Goal: Communication & Community: Connect with others

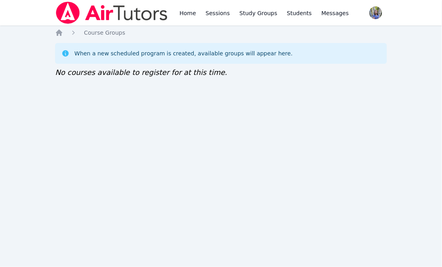
click at [174, 24] on div "Home Sessions Study Groups Students Messages" at bounding box center [202, 13] width 295 height 26
click at [185, 14] on link "Home" at bounding box center [188, 13] width 20 height 26
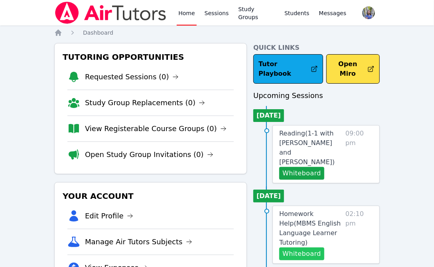
click at [301, 248] on button "Whiteboard" at bounding box center [301, 254] width 45 height 13
click at [305, 248] on button "Whiteboard" at bounding box center [301, 254] width 45 height 13
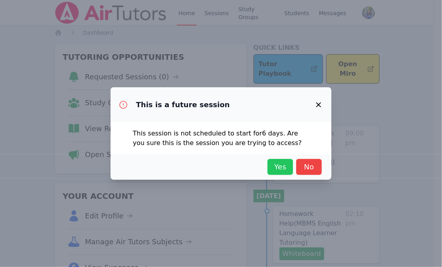
click at [281, 162] on span "Yes" at bounding box center [280, 167] width 18 height 11
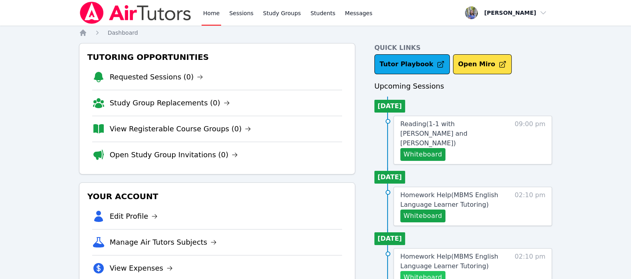
click at [421, 271] on button "Whiteboard" at bounding box center [422, 277] width 45 height 13
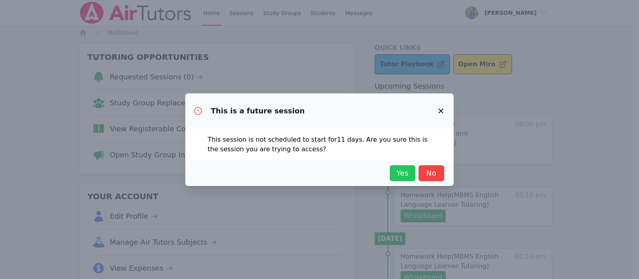
click at [405, 173] on span "Yes" at bounding box center [403, 173] width 18 height 11
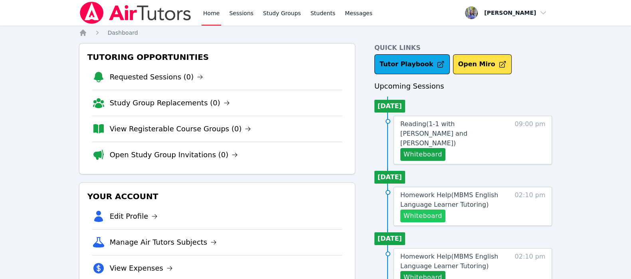
click at [426, 210] on button "Whiteboard" at bounding box center [422, 216] width 45 height 13
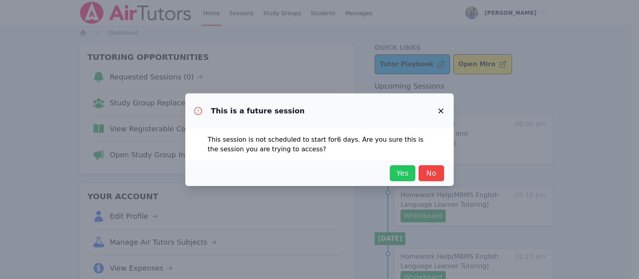
click at [394, 168] on span "Yes" at bounding box center [403, 173] width 18 height 11
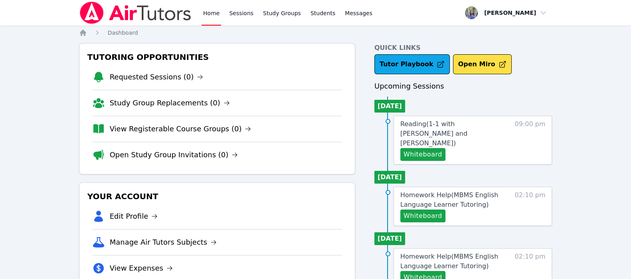
click at [429, 103] on ul "Today Reading ( 1-1 with Marko Bilonozhko and Tracie Hymer ) Whiteboard 09:00 pm" at bounding box center [463, 131] width 178 height 68
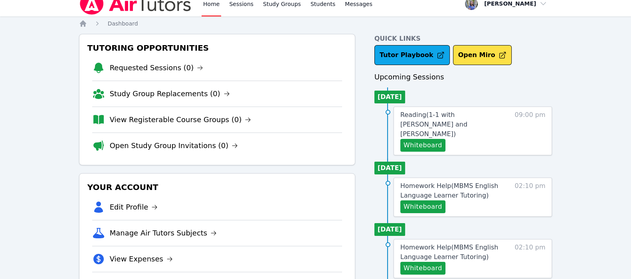
scroll to position [10, 0]
click at [212, 7] on link "Home" at bounding box center [212, 3] width 20 height 26
click at [321, 8] on link "Students" at bounding box center [323, 3] width 28 height 26
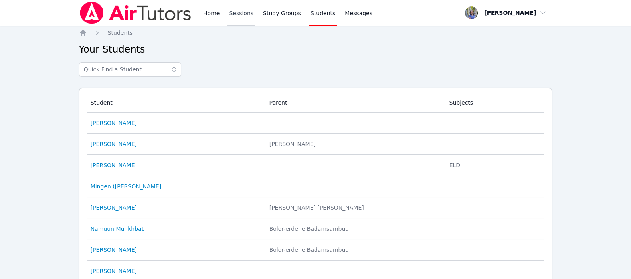
click at [241, 15] on link "Sessions" at bounding box center [242, 13] width 28 height 26
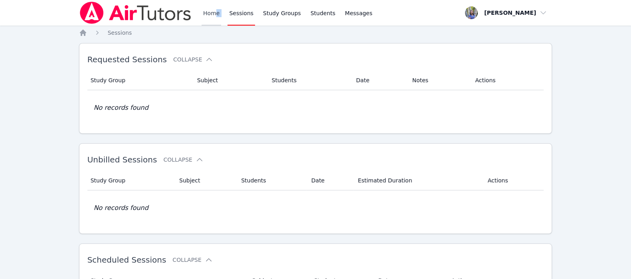
drag, startPoint x: 224, startPoint y: 10, endPoint x: 215, endPoint y: 10, distance: 8.4
click at [215, 10] on div "Home Sessions Study Groups Students Messages" at bounding box center [288, 13] width 172 height 26
click at [215, 10] on link "Home" at bounding box center [212, 13] width 20 height 26
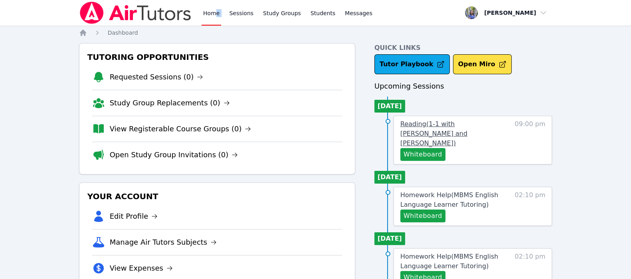
click at [425, 126] on span "Reading ( 1-1 with Marko Bilonozhko and Tracie Hymer )" at bounding box center [433, 133] width 67 height 27
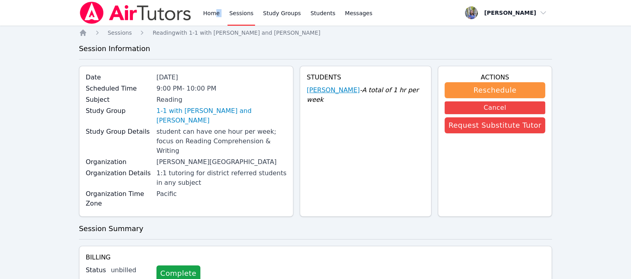
click at [333, 93] on link "Marko Bilonozhko" at bounding box center [333, 90] width 53 height 10
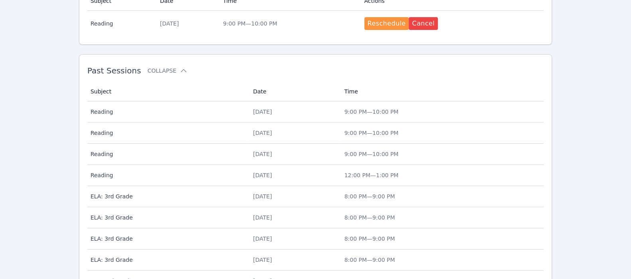
scroll to position [225, 0]
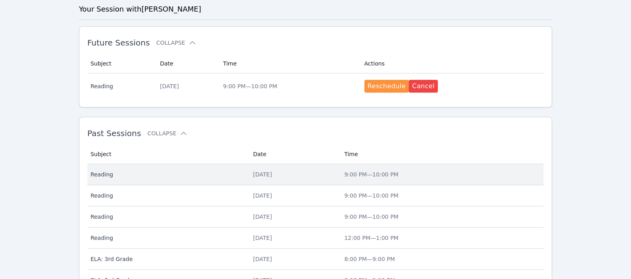
click at [340, 168] on td "Date Thu Sep 11" at bounding box center [293, 174] width 91 height 21
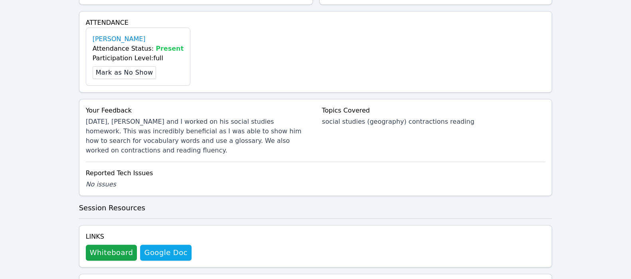
scroll to position [253, 0]
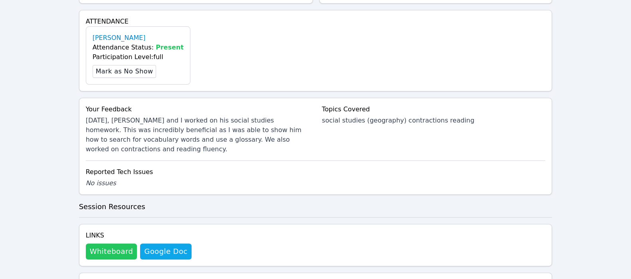
click at [126, 243] on button "Whiteboard" at bounding box center [111, 251] width 51 height 16
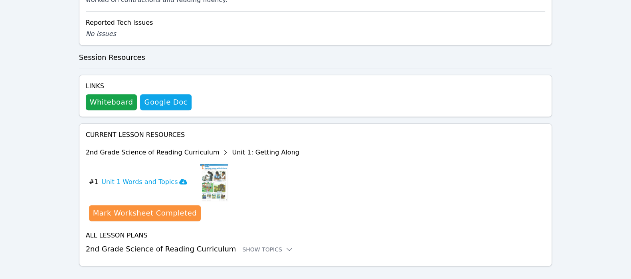
scroll to position [404, 0]
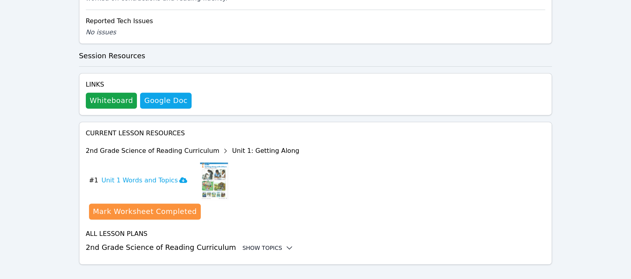
click at [285, 244] on icon at bounding box center [289, 248] width 8 height 8
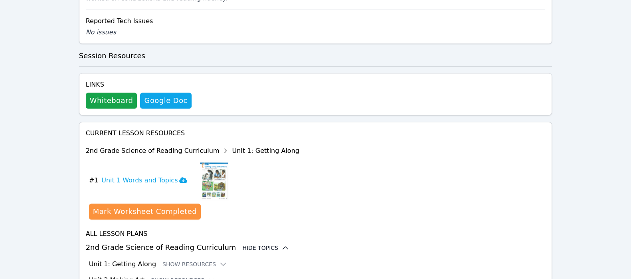
drag, startPoint x: 630, startPoint y: 163, endPoint x: 635, endPoint y: 206, distance: 43.4
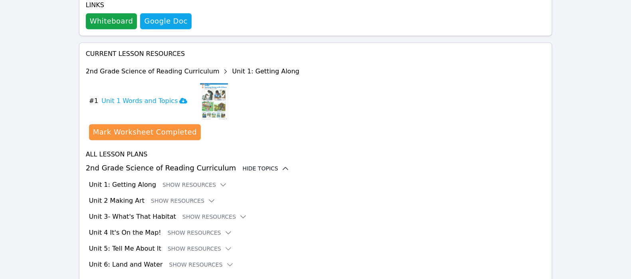
scroll to position [501, 0]
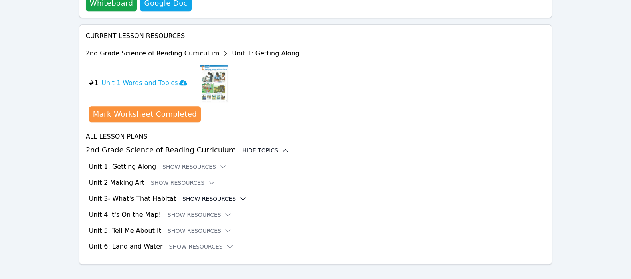
click at [211, 195] on button "Show Resources" at bounding box center [214, 199] width 65 height 8
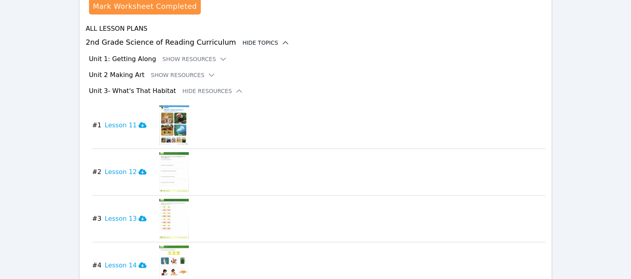
scroll to position [574, 0]
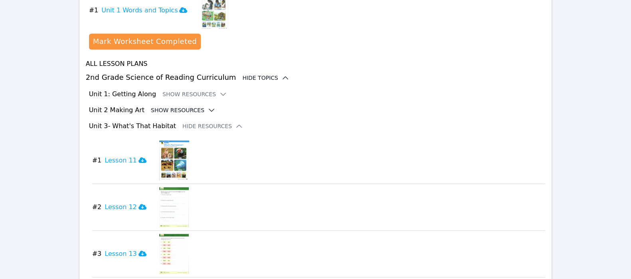
click at [176, 106] on button "Show Resources" at bounding box center [183, 110] width 65 height 8
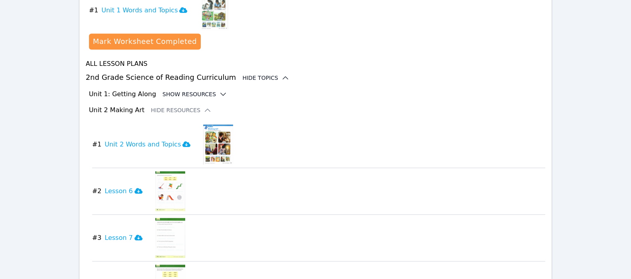
click at [182, 90] on button "Show Resources" at bounding box center [194, 94] width 65 height 8
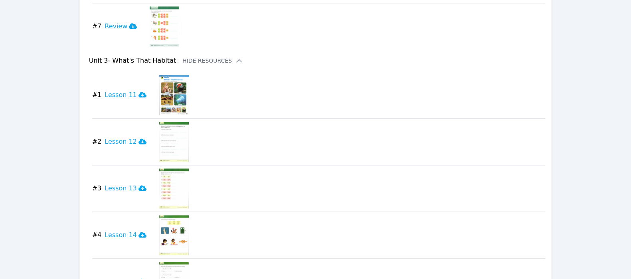
scroll to position [1451, 0]
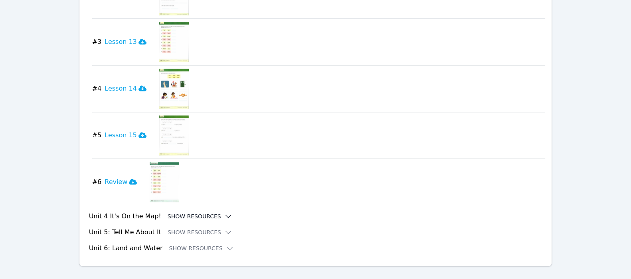
click at [196, 212] on button "Show Resources" at bounding box center [200, 216] width 65 height 8
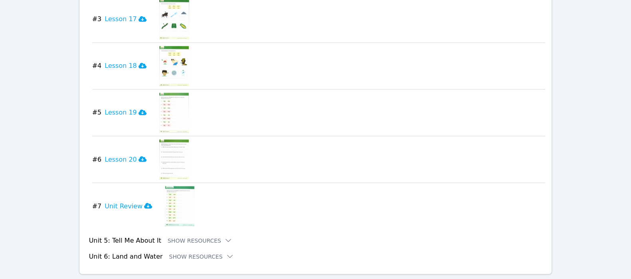
scroll to position [1784, 0]
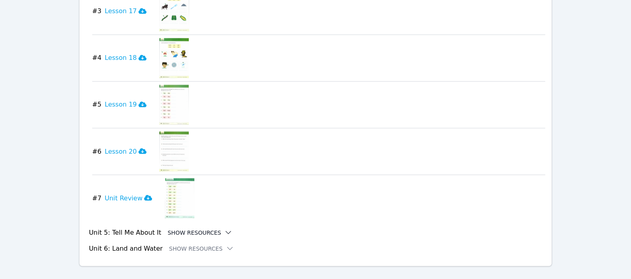
click at [195, 228] on button "Show Resources" at bounding box center [200, 232] width 65 height 8
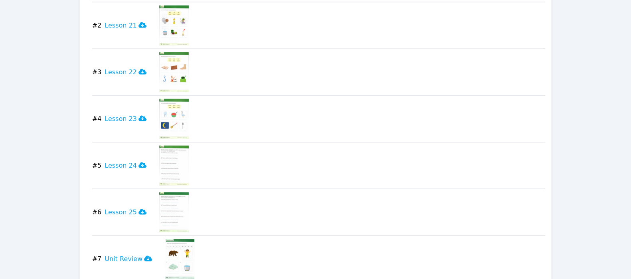
scroll to position [2116, 0]
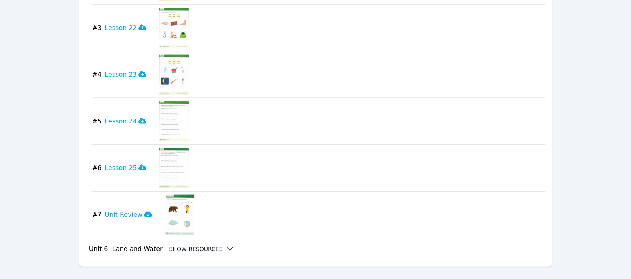
click at [169, 245] on button "Show Resources" at bounding box center [201, 249] width 65 height 8
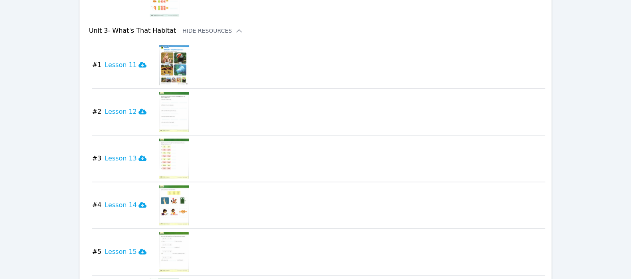
scroll to position [1332, 0]
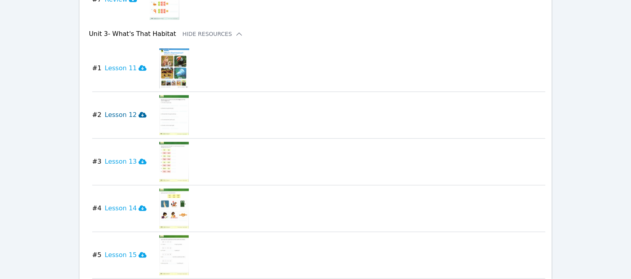
click at [121, 110] on h3 "Lesson 12" at bounding box center [126, 115] width 42 height 10
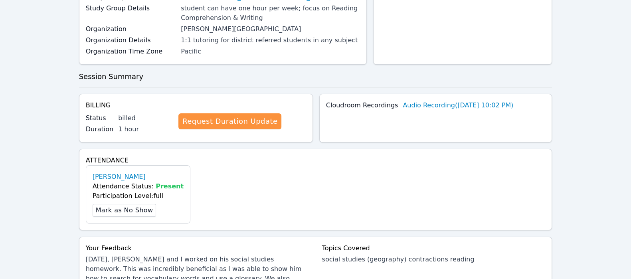
scroll to position [0, 0]
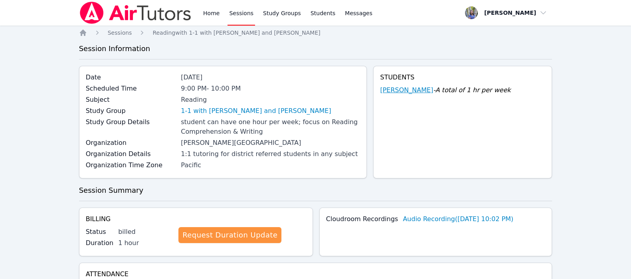
click at [404, 90] on link "Marko Bilonozhko" at bounding box center [406, 90] width 53 height 10
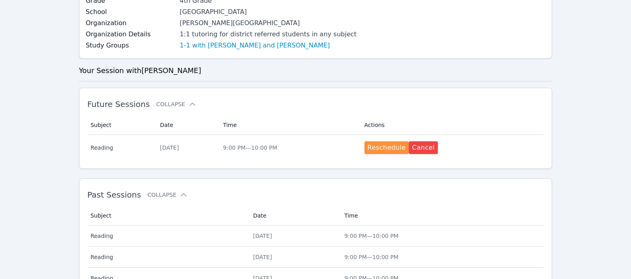
scroll to position [179, 0]
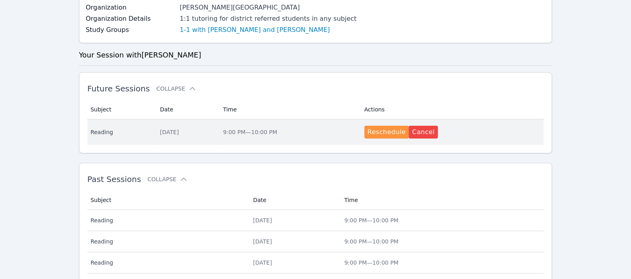
click at [200, 129] on div "Thu Sep 18" at bounding box center [186, 132] width 53 height 8
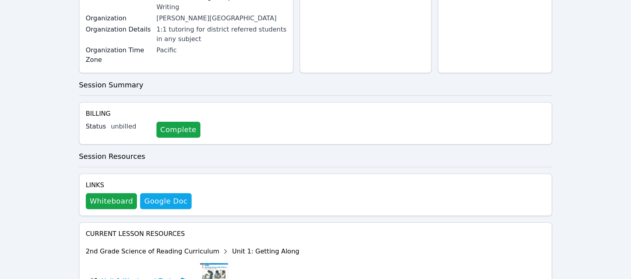
scroll to position [153, 0]
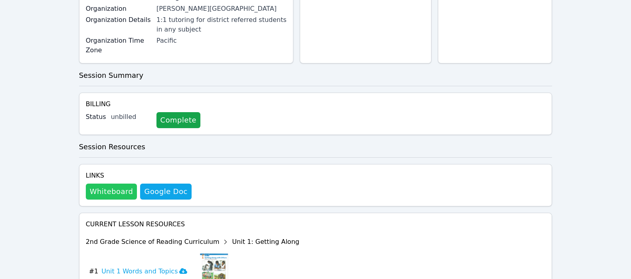
click at [106, 184] on button "Whiteboard" at bounding box center [111, 192] width 51 height 16
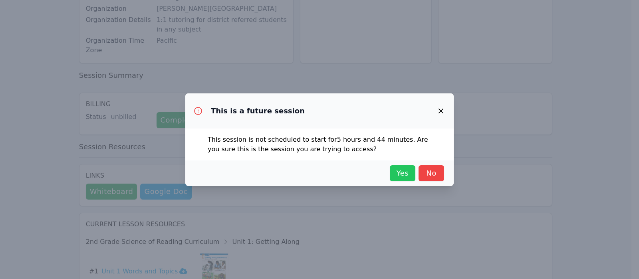
click at [401, 168] on span "Yes" at bounding box center [403, 173] width 18 height 11
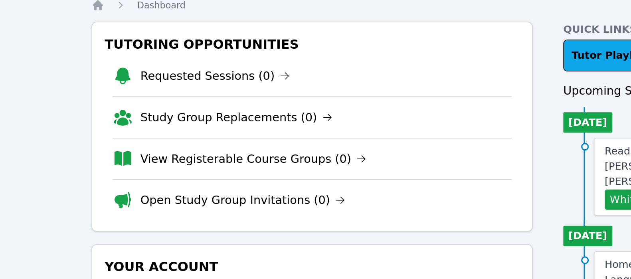
click at [158, 151] on link "Open Study Group Invitations (0)" at bounding box center [174, 154] width 129 height 11
